Goal: Navigation & Orientation: Find specific page/section

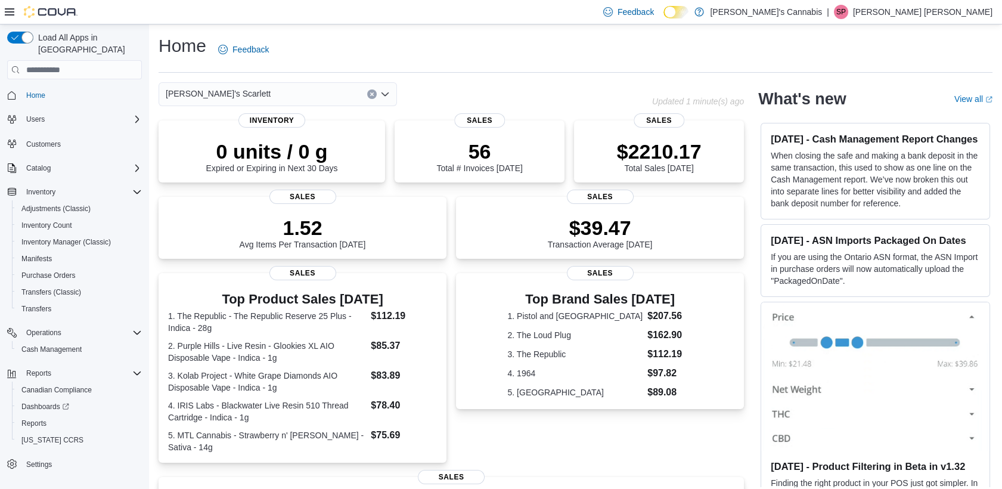
click at [943, 23] on div "Feedback Dark Mode MaryJane's Cannabis | SP [PERSON_NAME] [PERSON_NAME]" at bounding box center [796, 12] width 394 height 24
click at [946, 12] on p "[PERSON_NAME] [PERSON_NAME]" at bounding box center [923, 12] width 140 height 14
click at [896, 112] on button "Sign Out" at bounding box center [933, 115] width 110 height 19
